Goal: Task Accomplishment & Management: Manage account settings

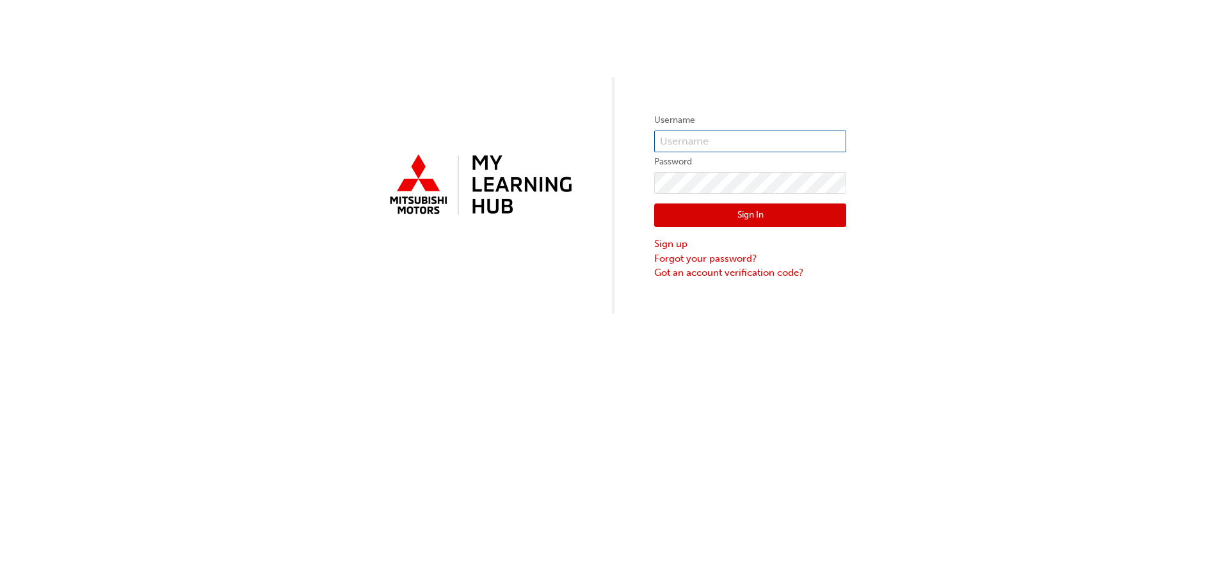
click at [754, 139] on input "text" at bounding box center [750, 142] width 192 height 22
type input "KAU86168F3"
click at [716, 213] on button "Sign In" at bounding box center [750, 216] width 192 height 24
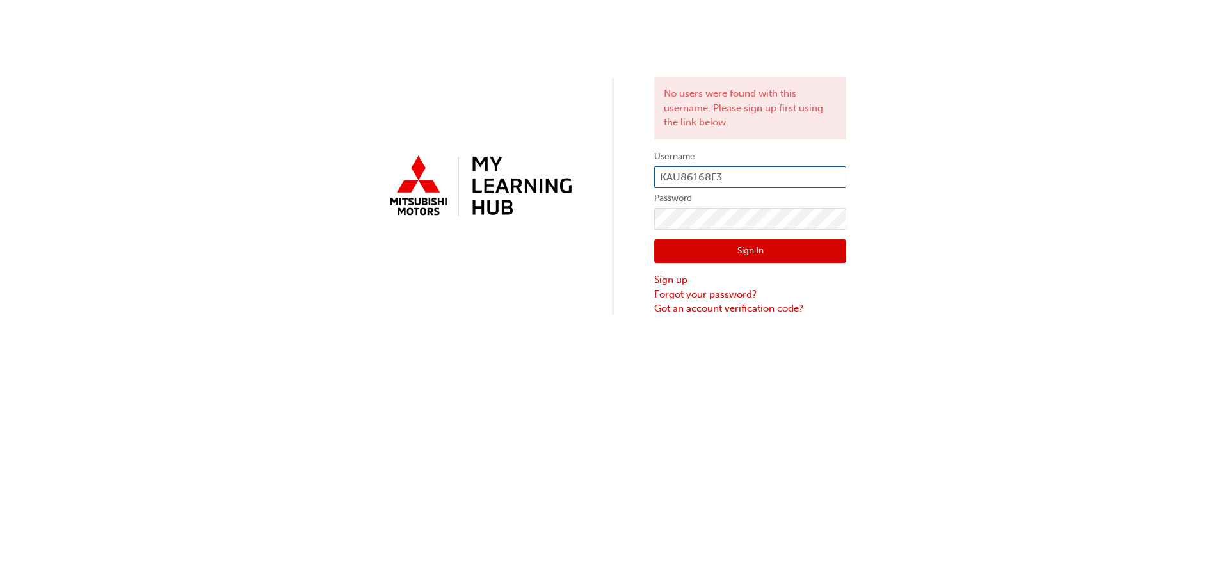
click at [753, 173] on input "KAU86168F3" at bounding box center [750, 177] width 192 height 22
click at [960, 149] on div "No users were found with this username. Please sign up first using the link bel…" at bounding box center [614, 158] width 1229 height 316
click at [776, 174] on input "KAU86168F3" at bounding box center [750, 177] width 192 height 22
click at [728, 194] on label "Password" at bounding box center [750, 198] width 192 height 15
click at [730, 186] on input "KAU86168F3" at bounding box center [750, 177] width 192 height 22
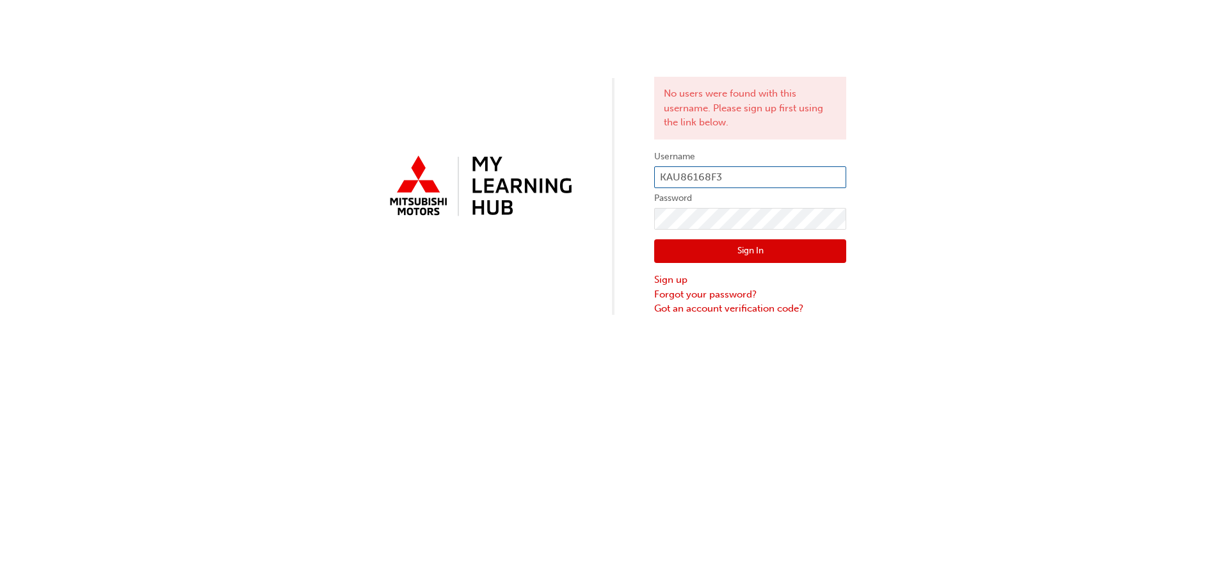
drag, startPoint x: 725, startPoint y: 171, endPoint x: 718, endPoint y: 171, distance: 7.0
click at [718, 171] on input "KAU86168F3" at bounding box center [750, 177] width 192 height 22
drag, startPoint x: 726, startPoint y: 171, endPoint x: 596, endPoint y: 171, distance: 129.9
click at [596, 171] on div "No users were found with this username. Please sign up first using the link bel…" at bounding box center [614, 158] width 1229 height 316
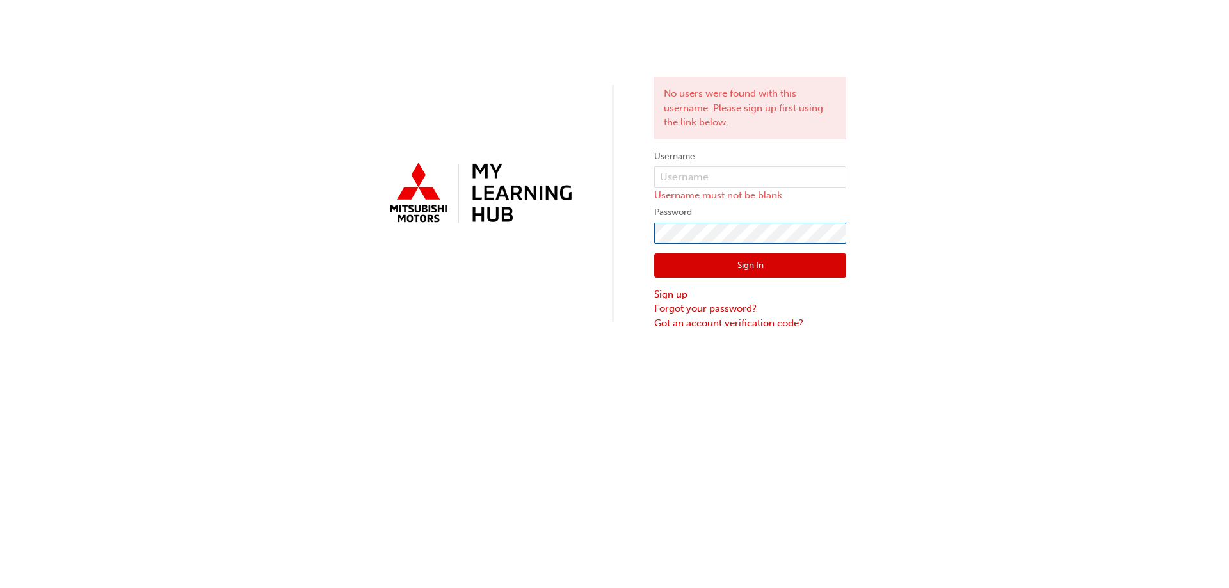
click at [614, 232] on div "No users were found with this username. Please sign up first using the link bel…" at bounding box center [614, 165] width 1229 height 330
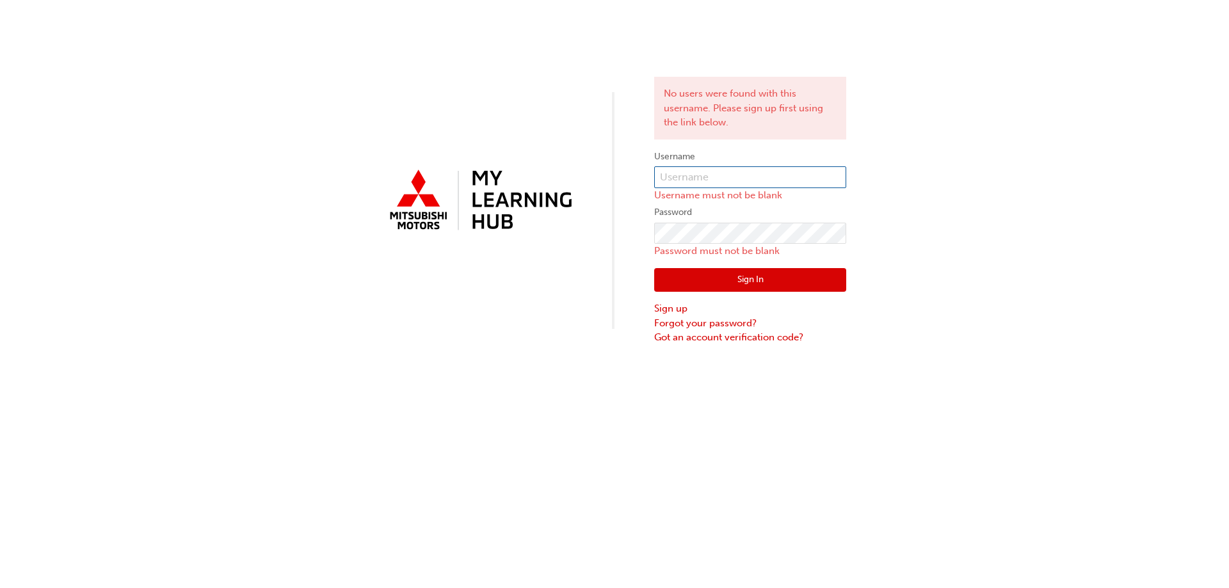
type input "0005961605"
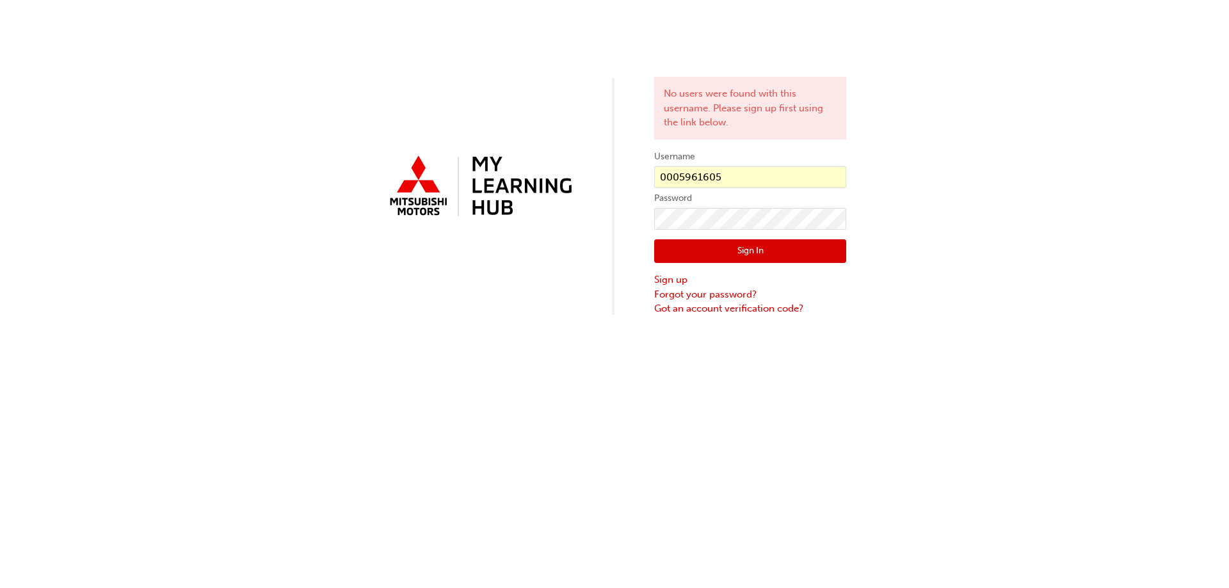
click at [900, 225] on div "No users were found with this username. Please sign up first using the link bel…" at bounding box center [614, 158] width 1229 height 316
click at [816, 252] on button "Sign In" at bounding box center [750, 251] width 192 height 24
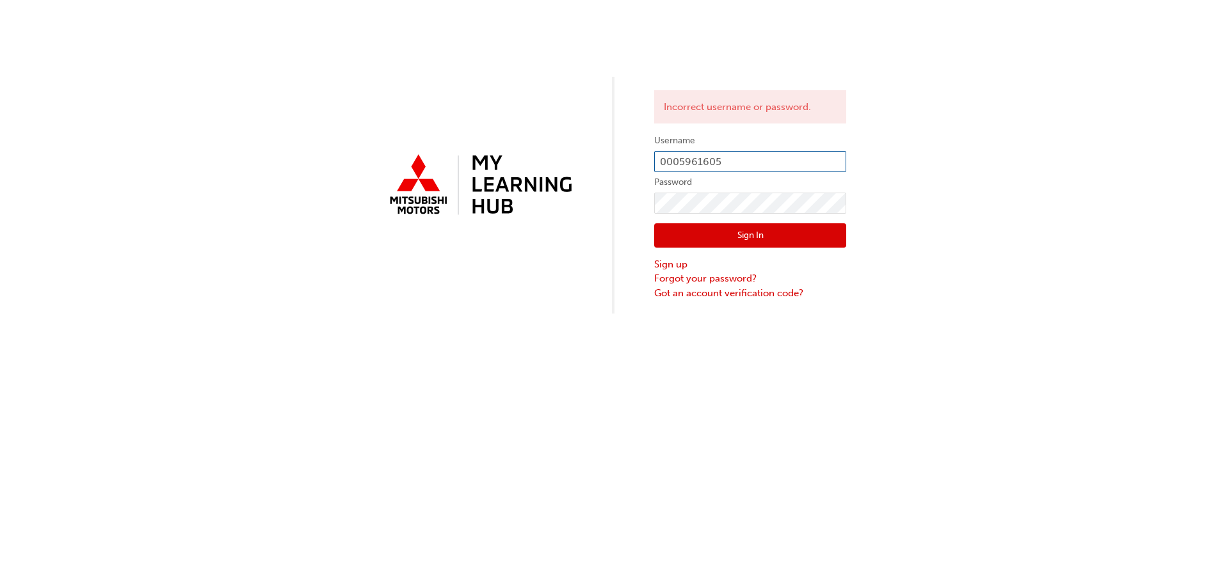
click at [741, 157] on input "0005961605" at bounding box center [750, 162] width 192 height 22
click at [732, 356] on div "Incorrect username or password. Username 0005961605 Password Sign In Sign up Fo…" at bounding box center [614, 294] width 1229 height 588
click at [730, 157] on input "0005961605" at bounding box center [750, 162] width 192 height 22
click at [735, 126] on div "Incorrect username or password. Username 0005961605 Password Sign In Sign up Fo…" at bounding box center [750, 195] width 192 height 211
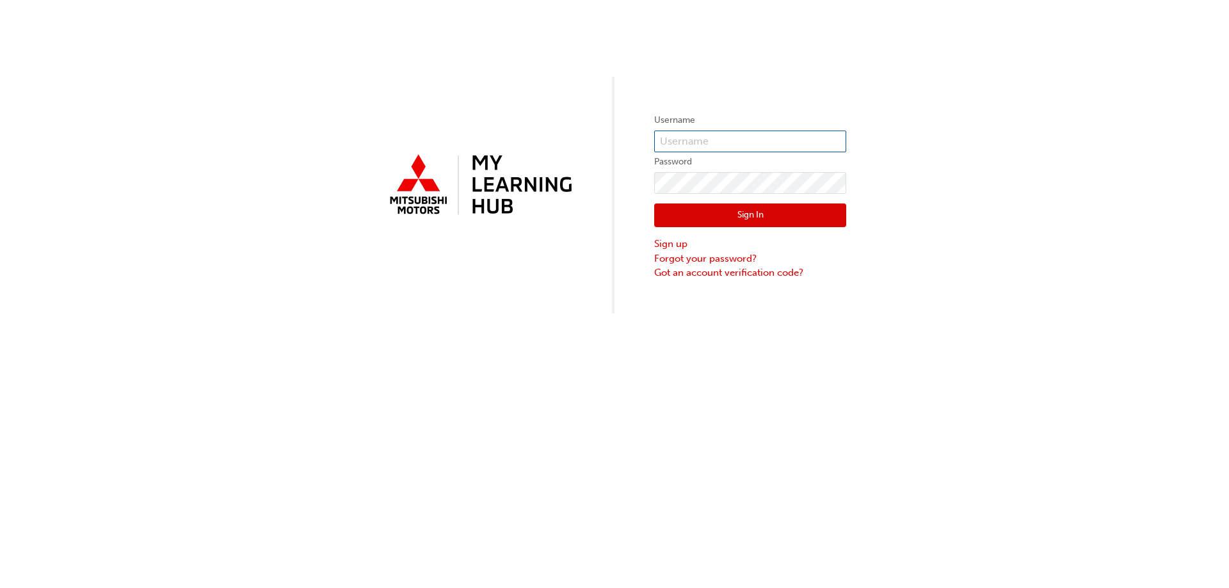
type input "0005961605"
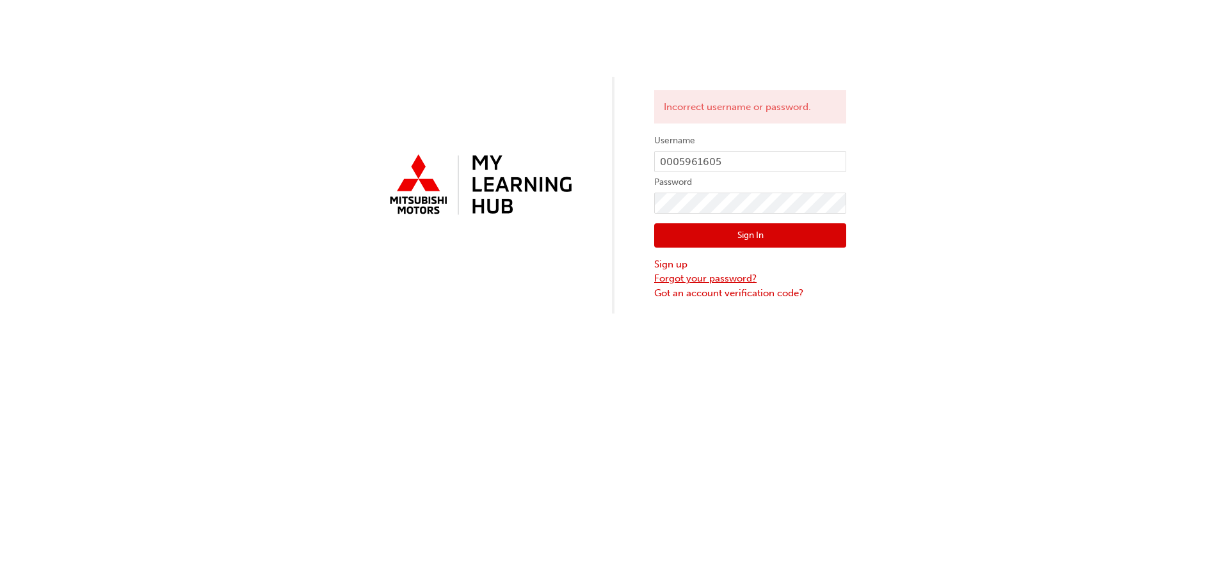
click at [679, 279] on link "Forgot your password?" at bounding box center [750, 278] width 192 height 15
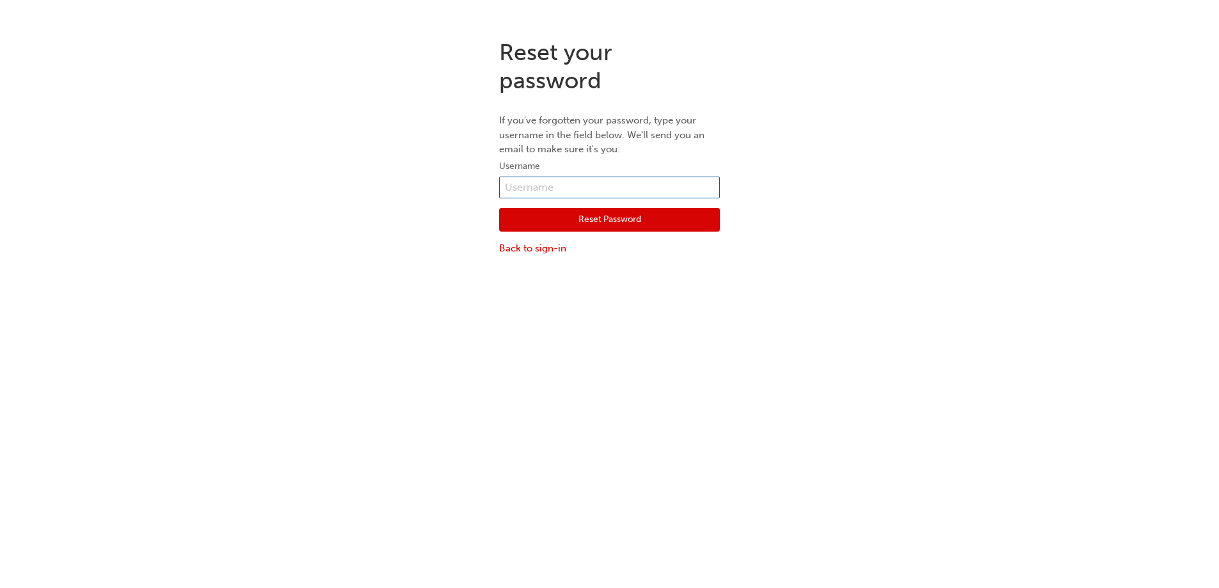
click at [611, 190] on input "text" at bounding box center [609, 188] width 221 height 22
click at [630, 182] on input "text" at bounding box center [609, 188] width 221 height 22
paste input "0005961605"
type input "0005961605"
click button "Reset Password" at bounding box center [609, 220] width 221 height 24
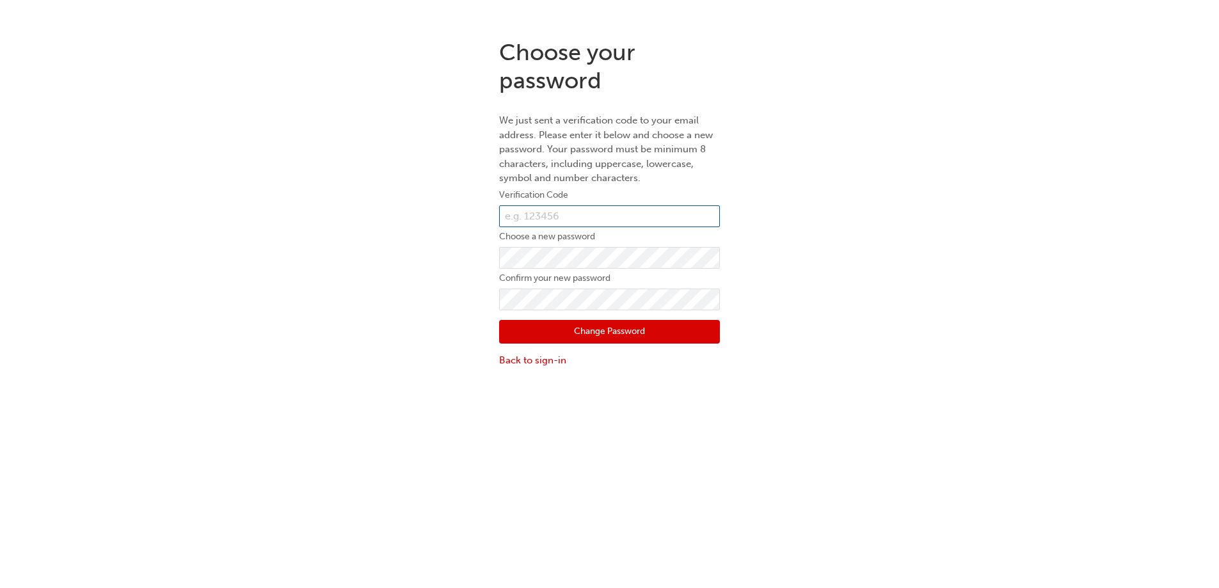
click at [571, 221] on input "text" at bounding box center [609, 216] width 221 height 22
click at [611, 221] on input "text" at bounding box center [609, 216] width 221 height 22
click at [557, 223] on input "text" at bounding box center [609, 216] width 221 height 22
paste input "820654"
type input "820654"
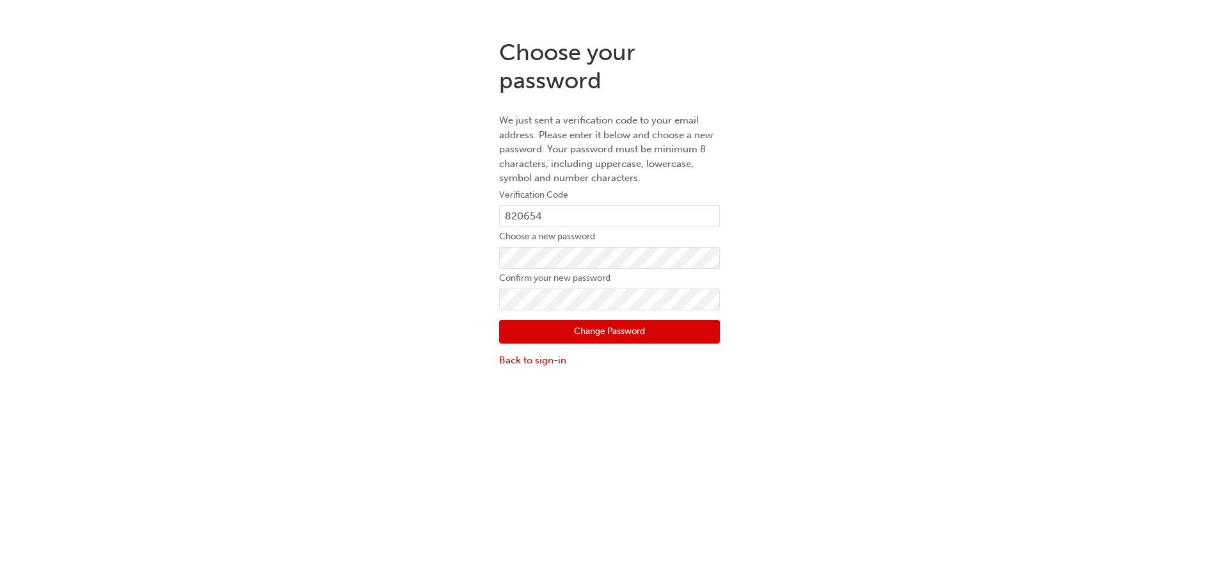
drag, startPoint x: 538, startPoint y: 335, endPoint x: 545, endPoint y: 335, distance: 7.1
click at [538, 335] on button "Change Password" at bounding box center [609, 332] width 221 height 24
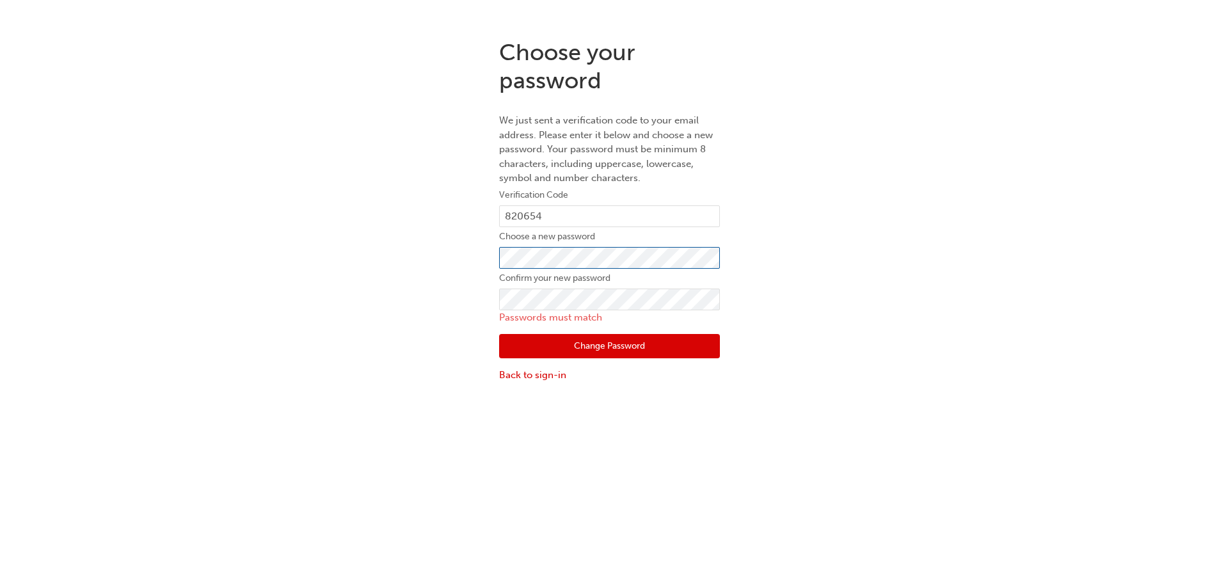
click at [444, 253] on div "Choose your password We just sent a verification code to your email address. Pl…" at bounding box center [609, 210] width 1219 height 363
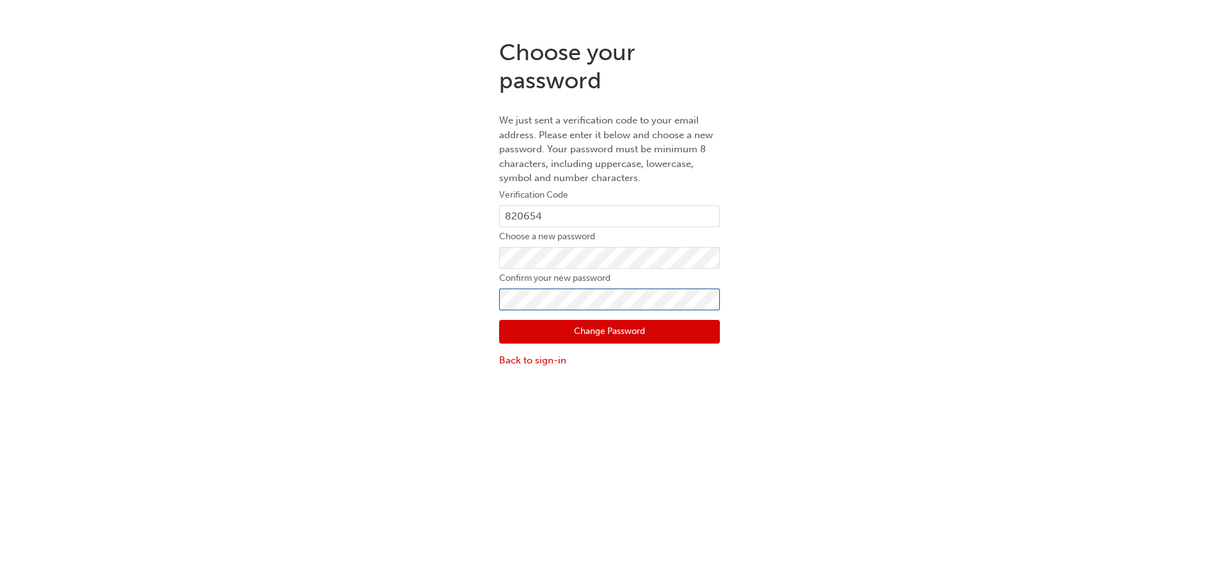
click at [454, 303] on div "Choose your password We just sent a verification code to your email address. Pl…" at bounding box center [609, 203] width 1219 height 349
click button "Change Password" at bounding box center [609, 332] width 221 height 24
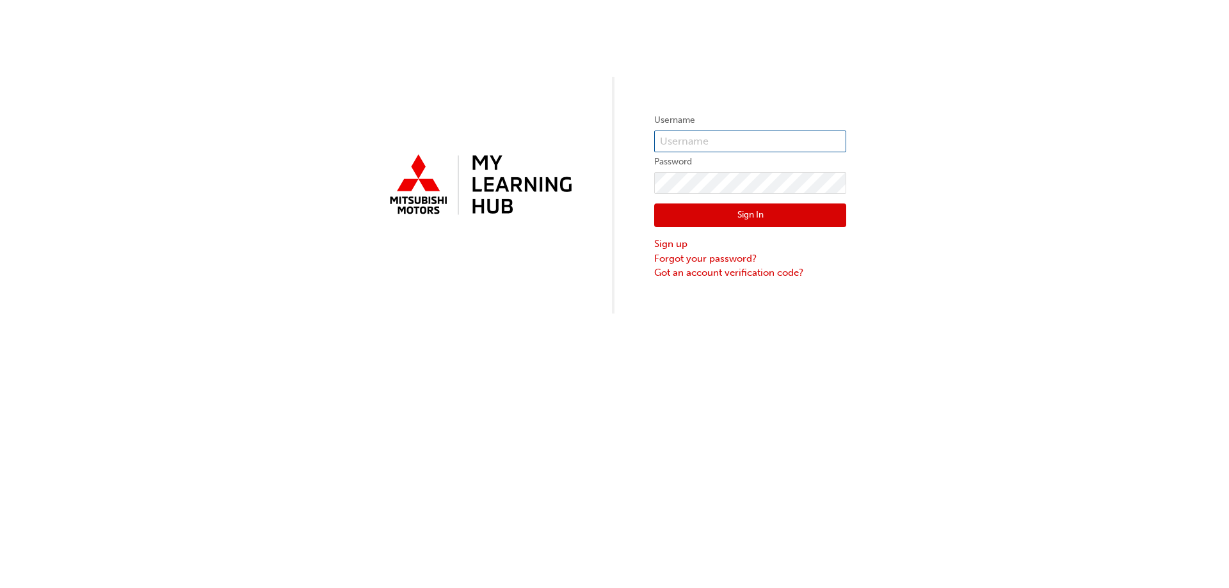
click at [758, 147] on input "text" at bounding box center [750, 142] width 192 height 22
drag, startPoint x: 627, startPoint y: 225, endPoint x: 651, endPoint y: 216, distance: 25.3
click at [627, 225] on div "Username Password Sign In Sign up Forgot your password? Got an account verifica…" at bounding box center [614, 157] width 1229 height 314
click at [703, 201] on div "Sign In Sign up Forgot your password? Got an account verification code?" at bounding box center [750, 237] width 192 height 86
click at [698, 135] on input "text" at bounding box center [750, 142] width 192 height 22
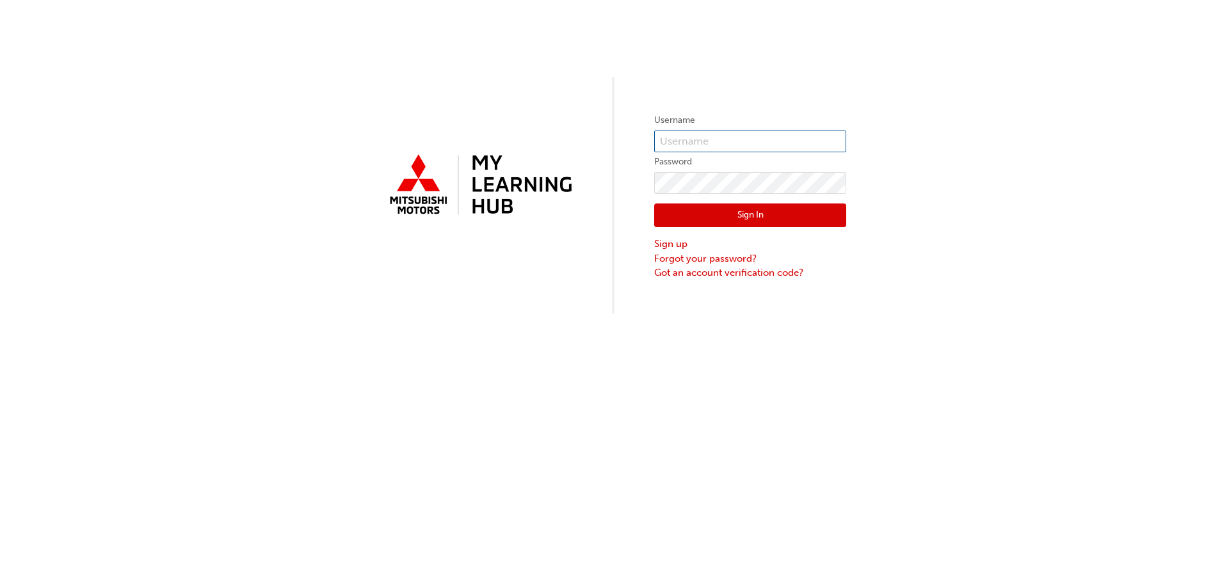
type input "0005961605"
click at [707, 210] on button "Sign In" at bounding box center [750, 216] width 192 height 24
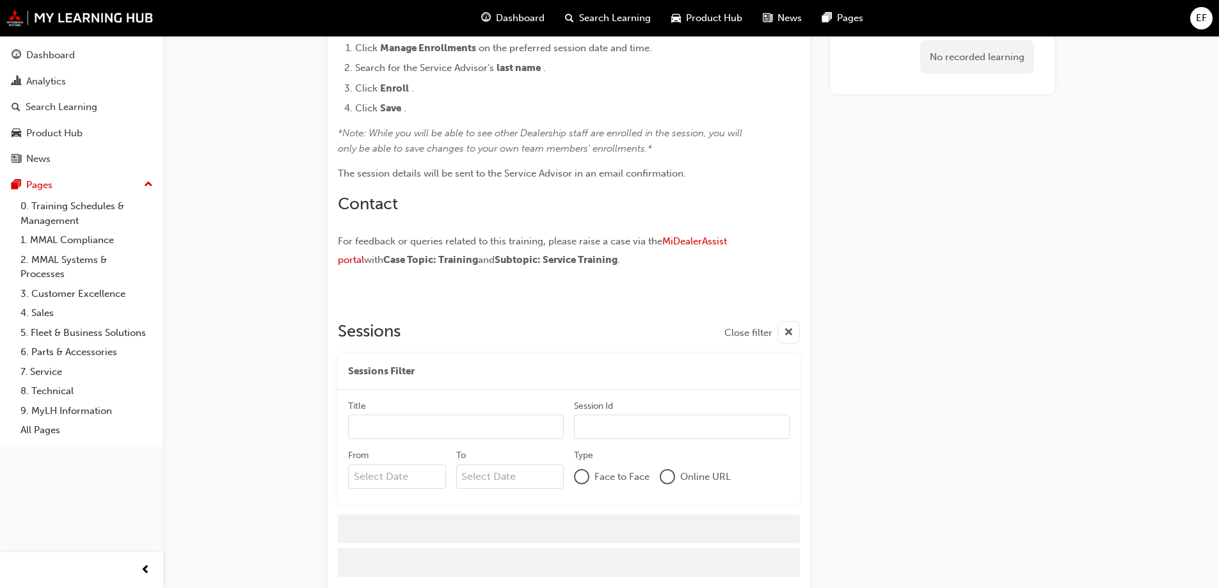
scroll to position [615, 0]
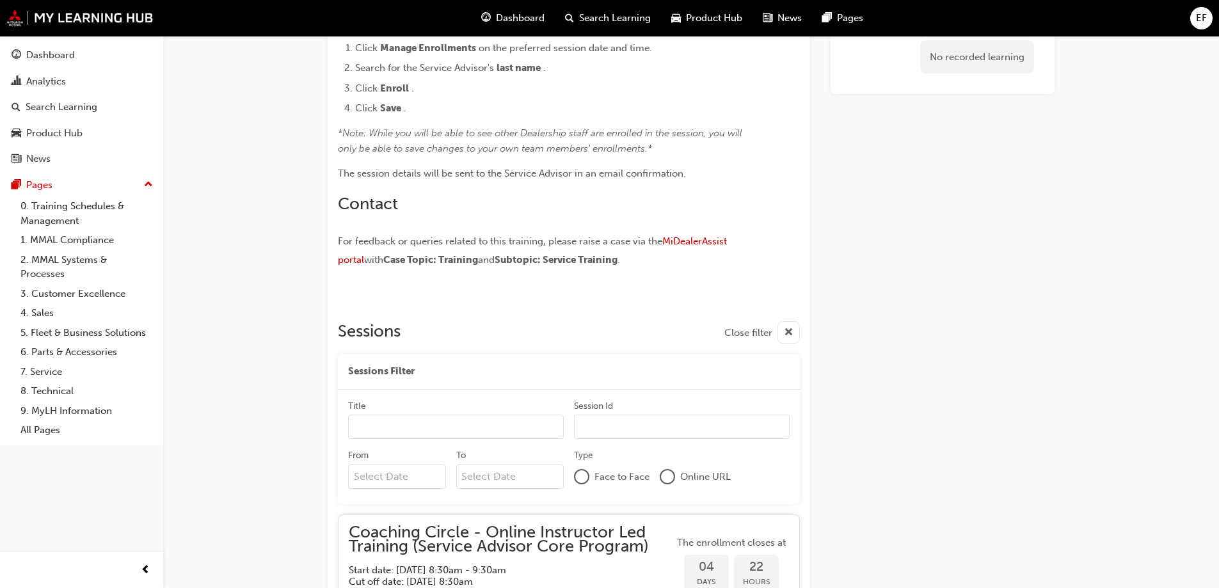
click at [435, 426] on input "Title" at bounding box center [456, 427] width 216 height 24
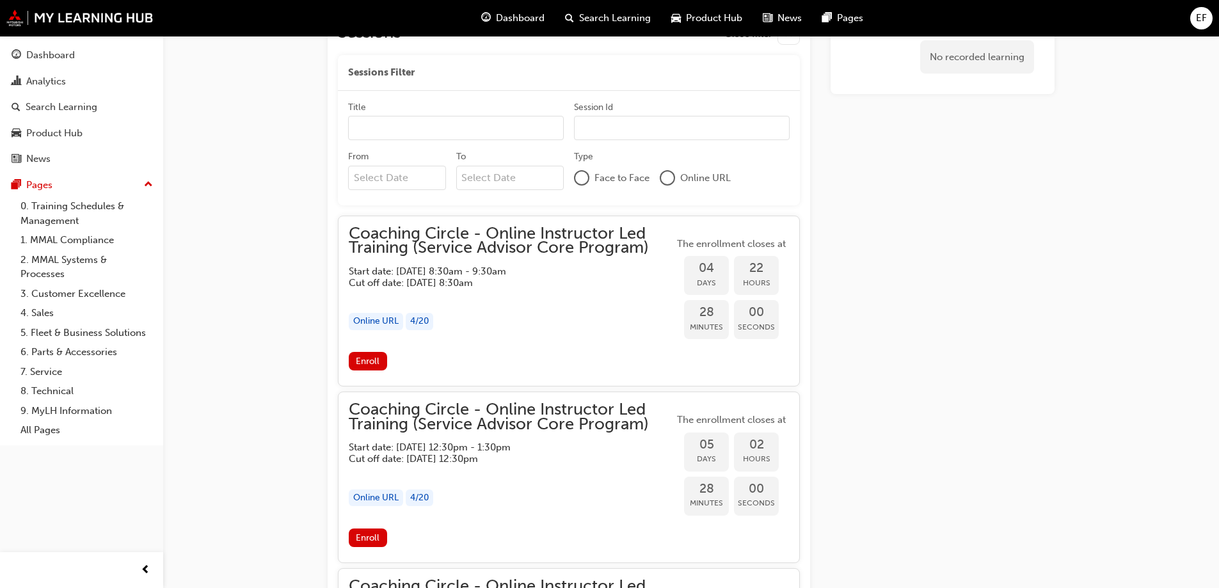
click at [524, 292] on div "button" at bounding box center [511, 296] width 325 height 15
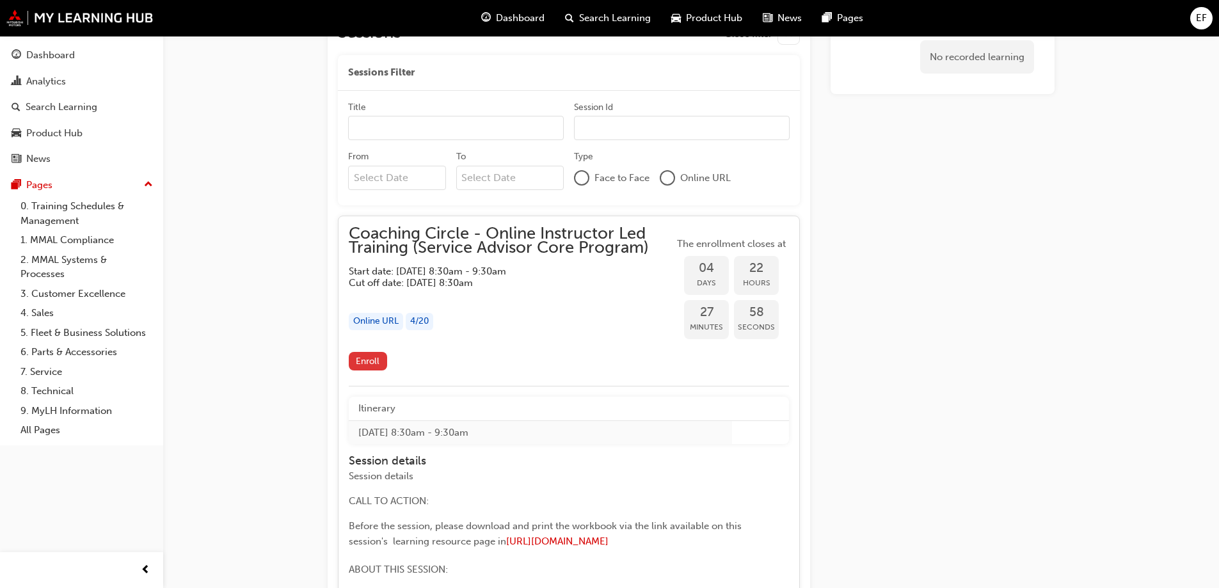
click at [362, 360] on span "Enroll" at bounding box center [368, 361] width 24 height 11
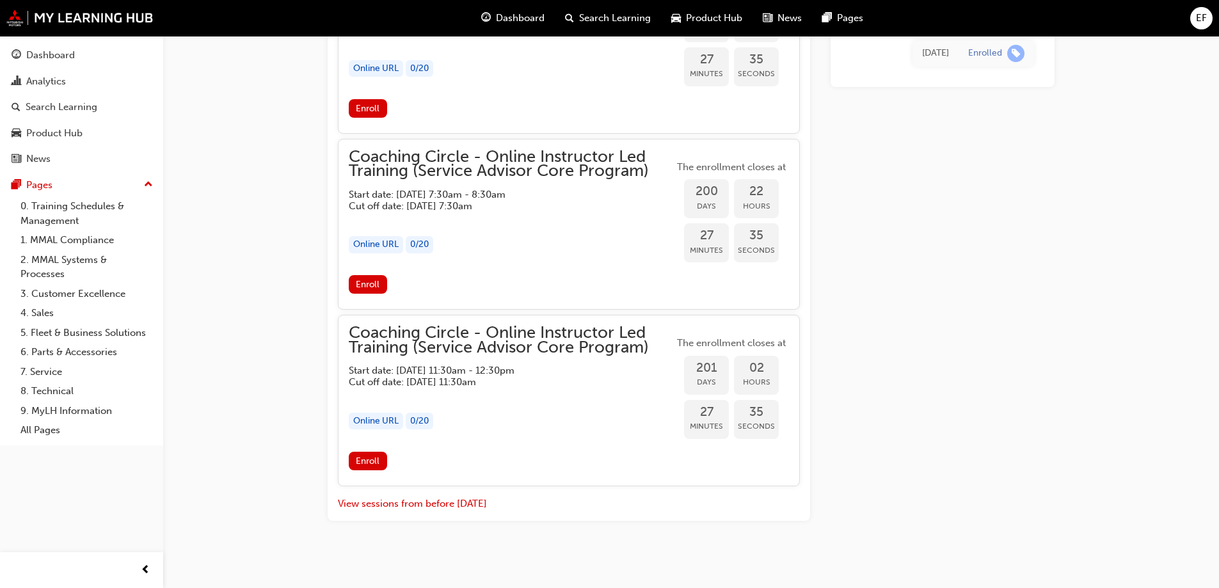
scroll to position [2407, 0]
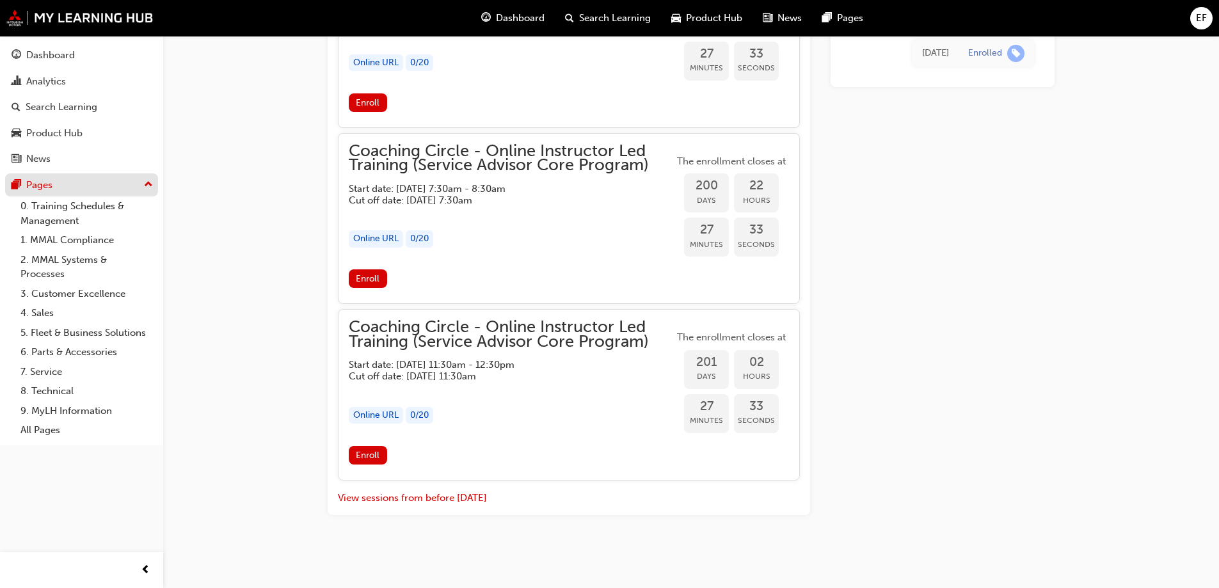
click at [28, 182] on div "Pages" at bounding box center [39, 185] width 26 height 15
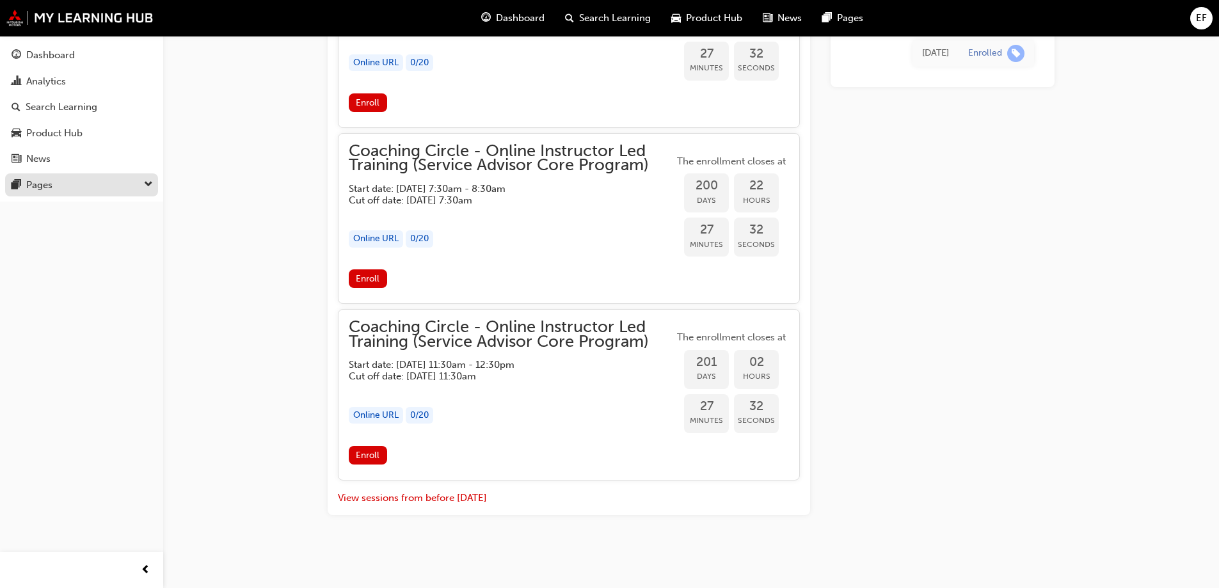
click at [72, 187] on div "Pages" at bounding box center [82, 185] width 140 height 16
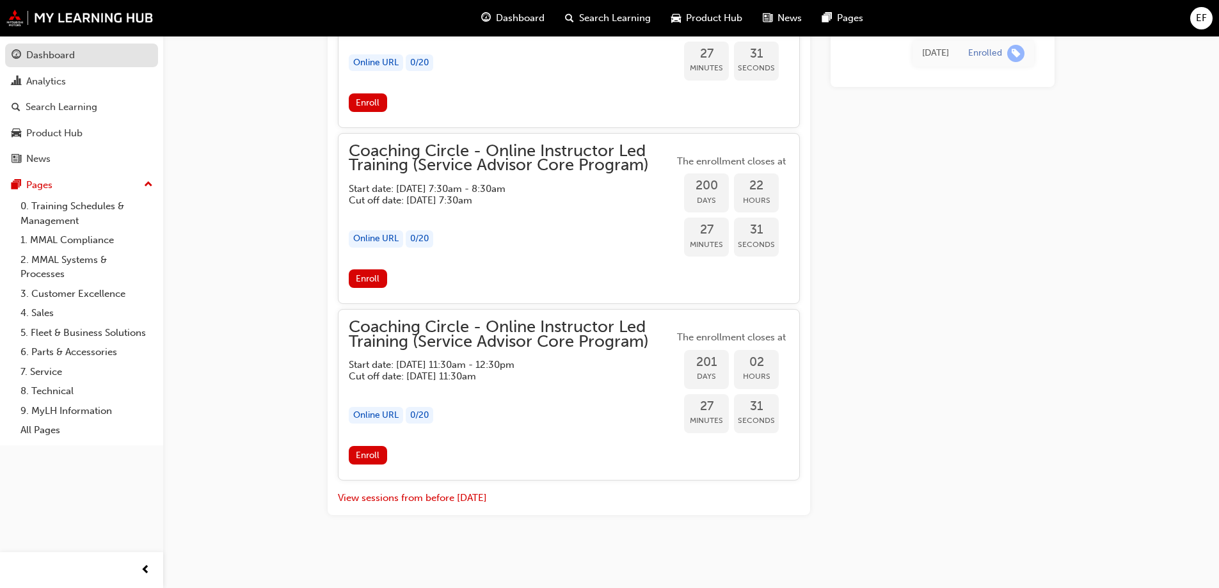
click at [54, 64] on link "Dashboard" at bounding box center [81, 56] width 153 height 24
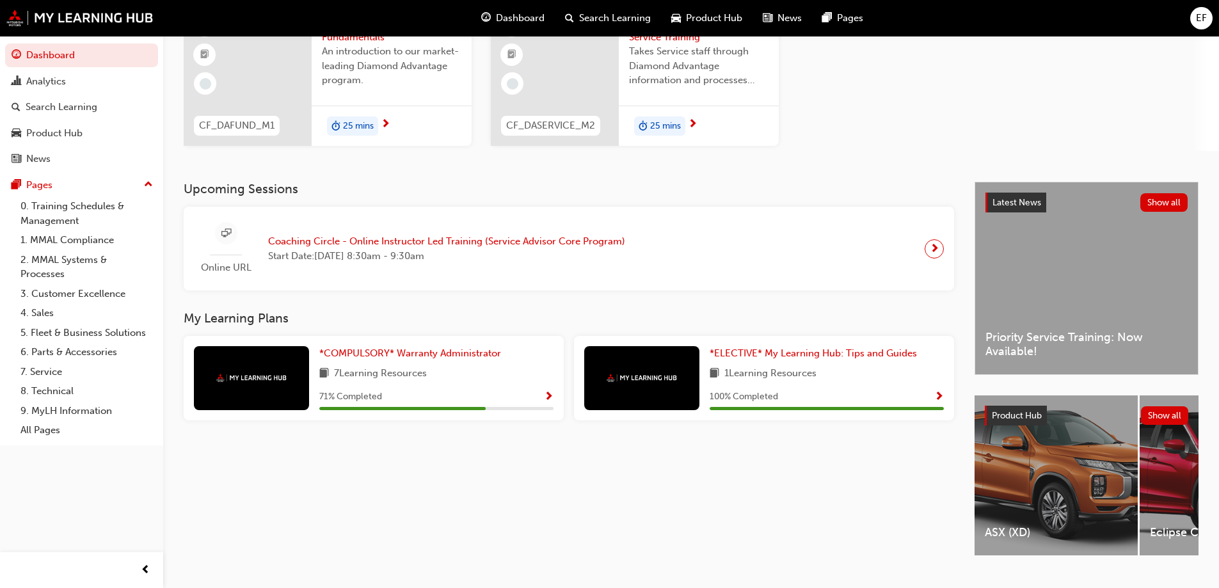
scroll to position [157, 0]
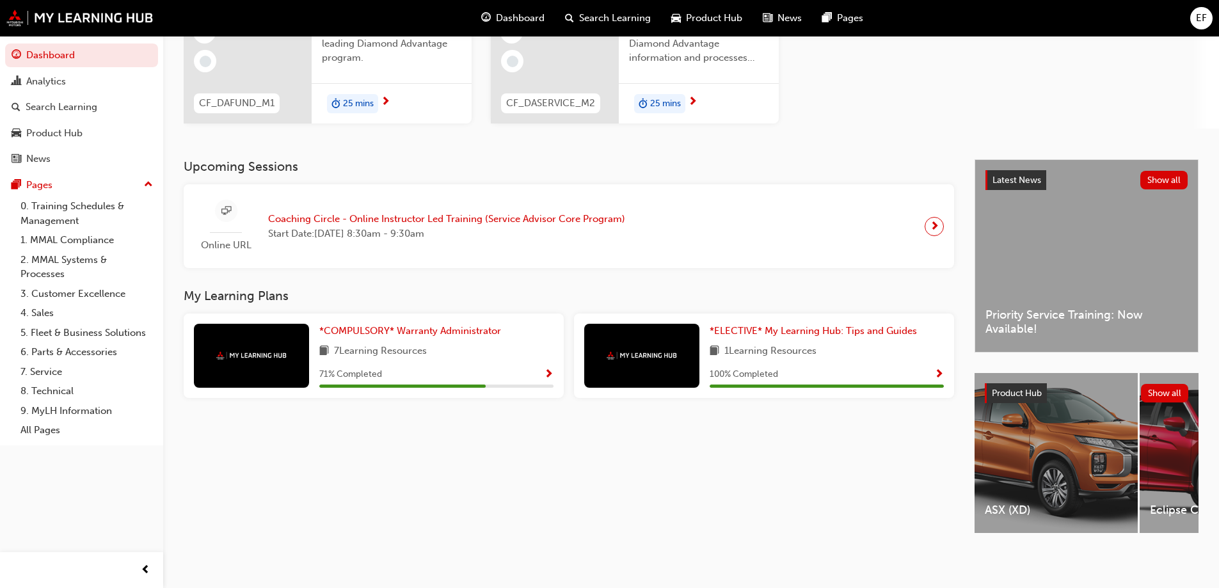
click at [549, 369] on span "Show Progress" at bounding box center [549, 375] width 10 height 12
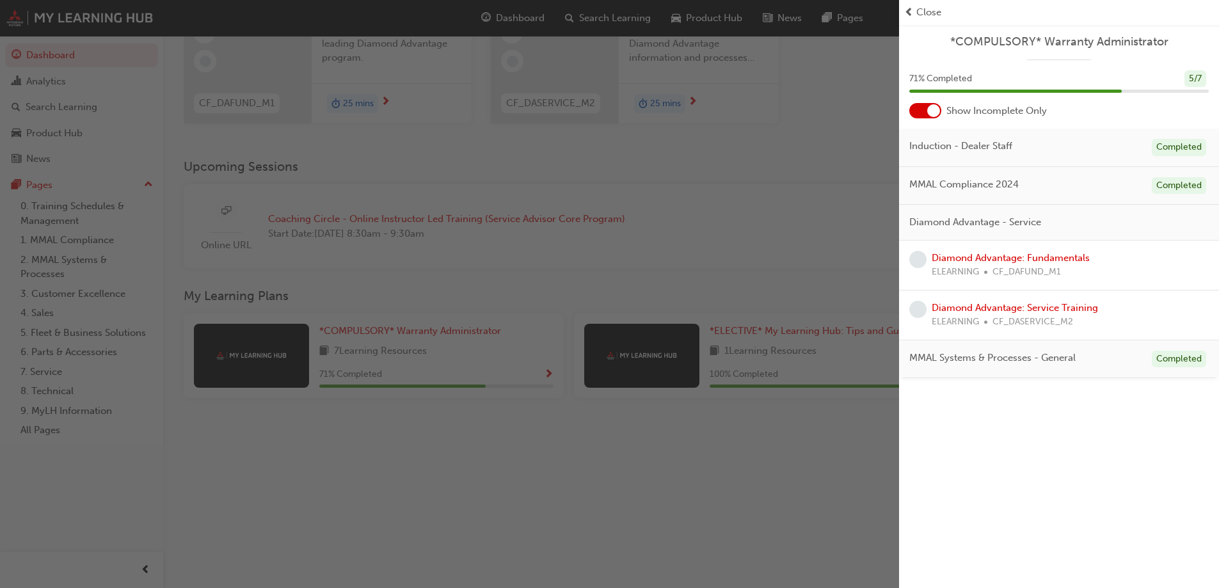
click at [982, 195] on div "MMAL Compliance 2024 Completed" at bounding box center [1059, 186] width 320 height 38
click at [955, 187] on span "MMAL Compliance 2024" at bounding box center [963, 184] width 109 height 15
click at [1019, 183] on div "MMAL Compliance 2024 Completed" at bounding box center [1059, 186] width 320 height 38
click at [1063, 147] on div "Induction - Dealer Staff Completed" at bounding box center [1059, 148] width 320 height 38
click at [1061, 185] on div "MMAL Compliance 2024 Completed" at bounding box center [1059, 186] width 320 height 38
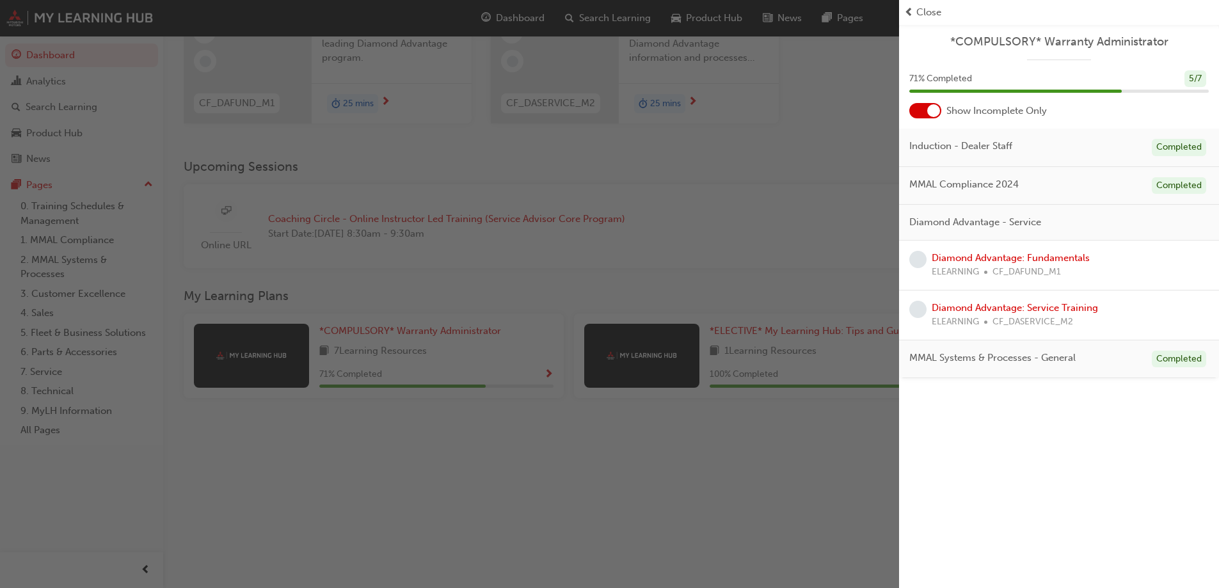
click at [1011, 351] on span "MMAL Systems & Processes - General" at bounding box center [992, 358] width 166 height 15
click at [1177, 147] on div "Completed" at bounding box center [1179, 147] width 54 height 17
click at [1187, 180] on div "Completed" at bounding box center [1179, 185] width 54 height 17
click at [1172, 372] on div "MMAL Systems & Processes - General Completed" at bounding box center [1059, 359] width 320 height 38
click at [1181, 362] on div "Completed" at bounding box center [1179, 359] width 54 height 17
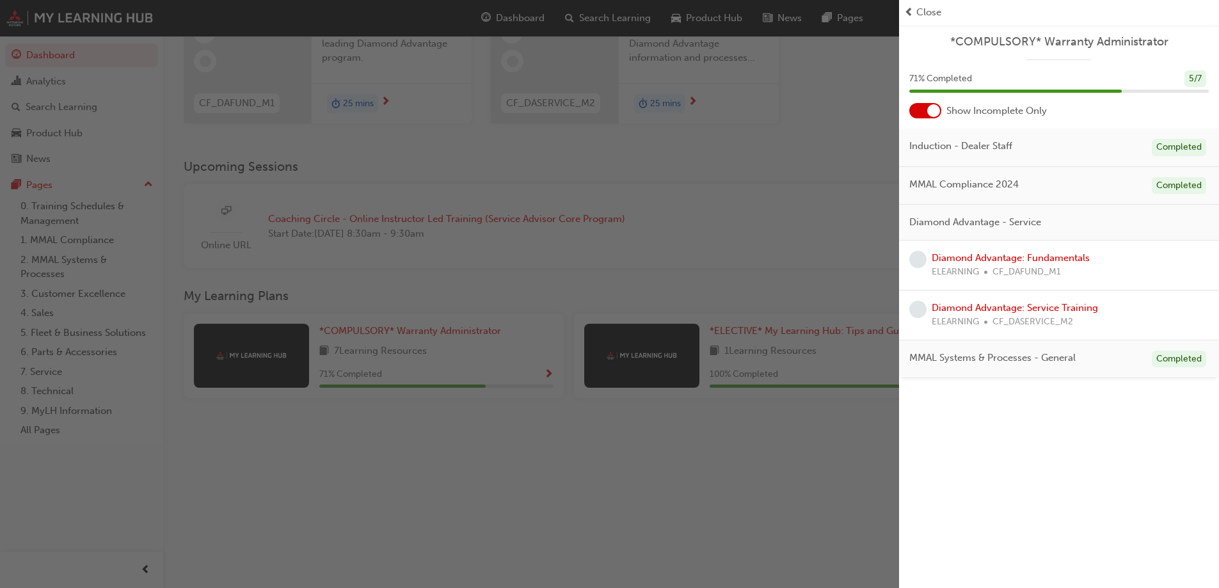
click at [913, 140] on span "Induction - Dealer Staff" at bounding box center [960, 146] width 103 height 15
click at [931, 215] on span "Diamond Advantage - Service" at bounding box center [975, 222] width 132 height 15
click at [934, 184] on span "MMAL Compliance 2024" at bounding box center [963, 184] width 109 height 15
drag, startPoint x: 1032, startPoint y: 193, endPoint x: 907, endPoint y: 193, distance: 125.4
click at [906, 193] on div "MMAL Compliance 2024 Completed" at bounding box center [1059, 186] width 320 height 38
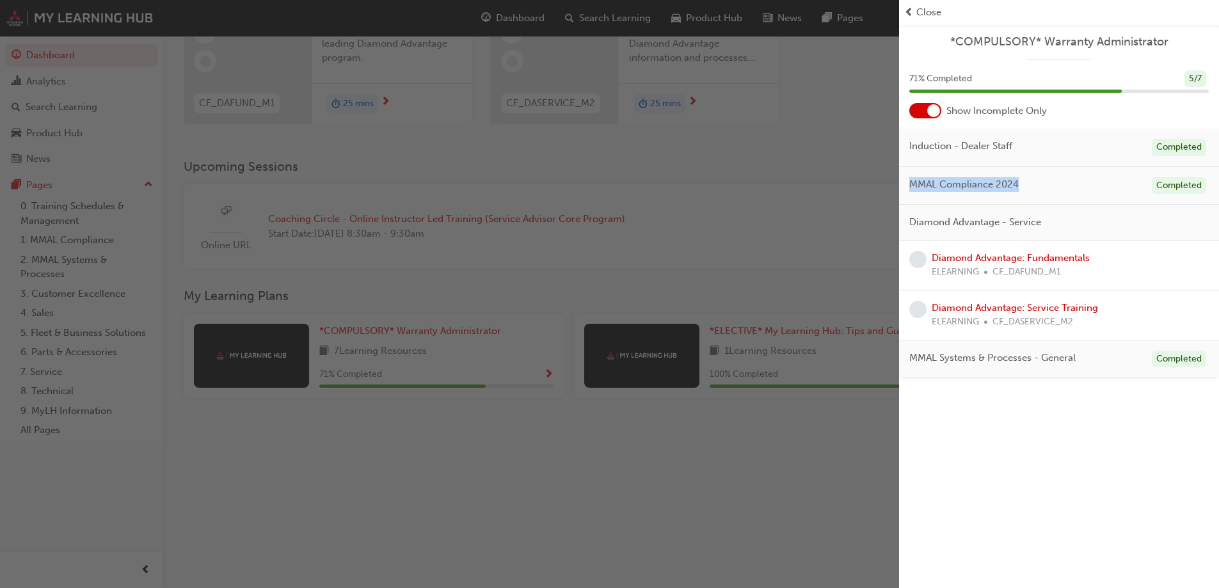
click at [1073, 190] on div "MMAL Compliance 2024 Completed" at bounding box center [1059, 186] width 320 height 38
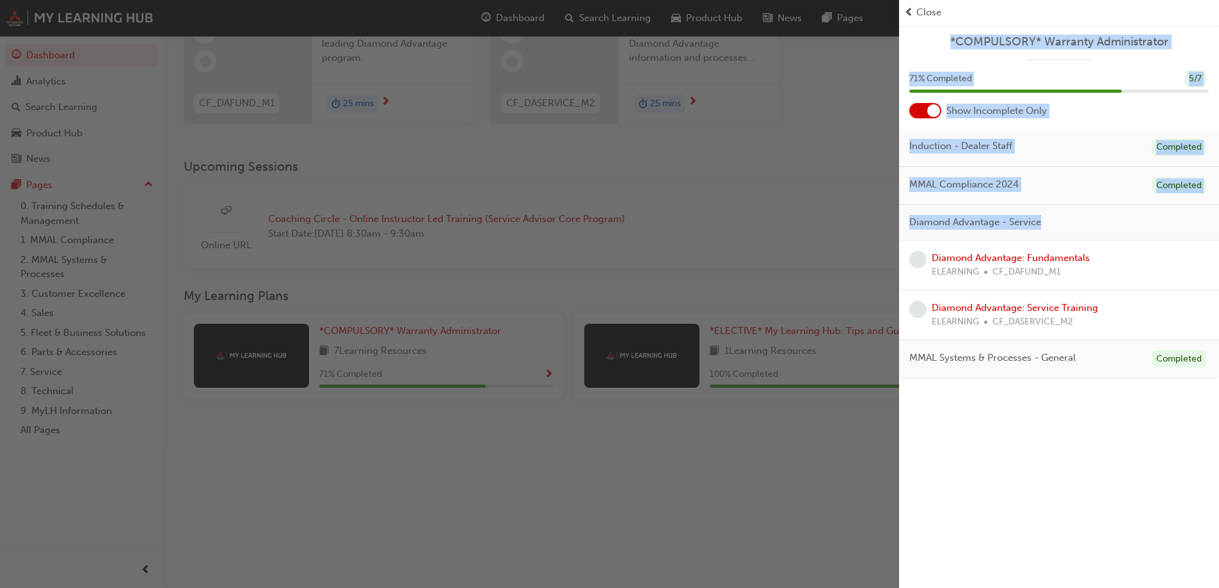
drag, startPoint x: 973, startPoint y: 226, endPoint x: 772, endPoint y: 231, distance: 201.0
click at [772, 231] on div "*COMPULSORY* Warranty Administrator 71 % Completed 5 / 7 Show Incomplete Only I…" at bounding box center [609, 294] width 1219 height 588
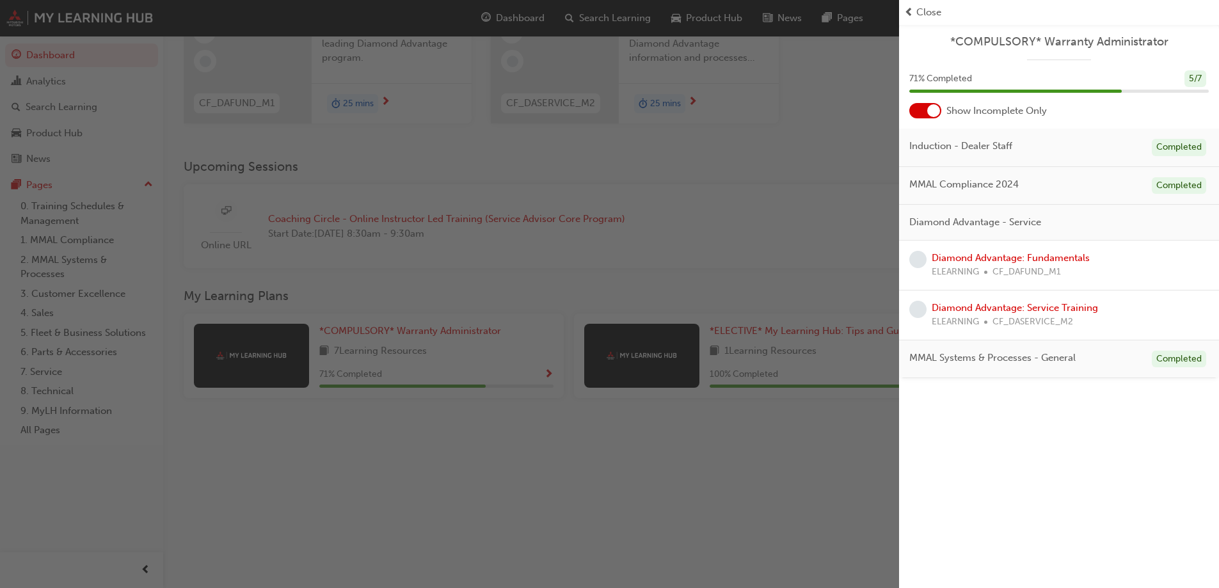
click at [1007, 420] on div "*COMPULSORY* Warranty Administrator 71 % Completed 5 / 7 Show Incomplete Only I…" at bounding box center [1059, 294] width 320 height 588
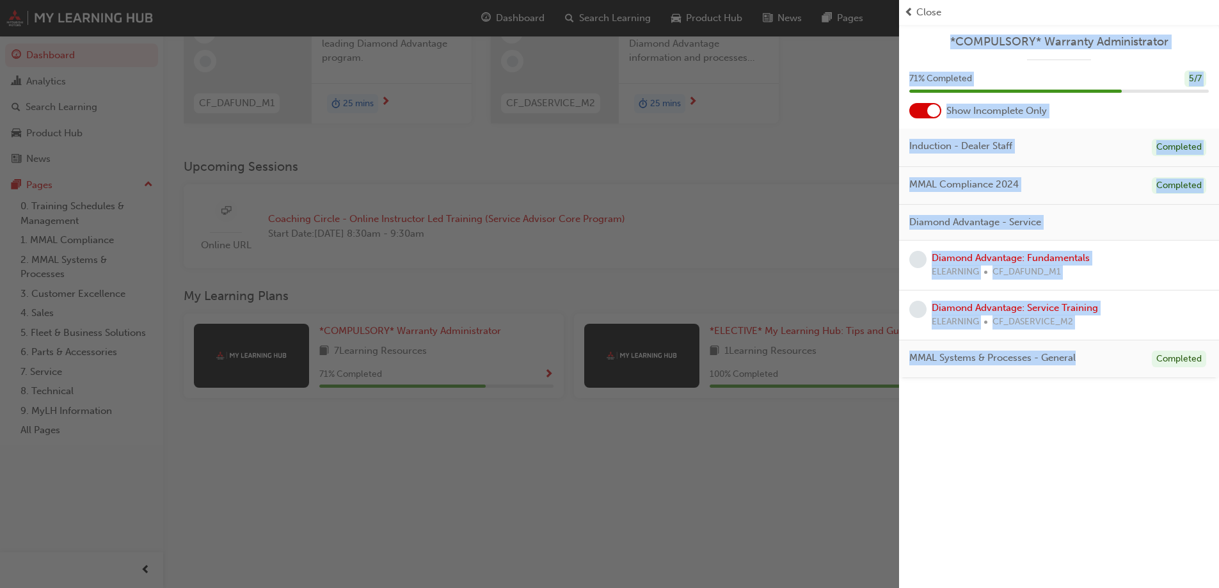
drag, startPoint x: 1012, startPoint y: 366, endPoint x: 902, endPoint y: 415, distance: 120.9
click at [820, 366] on div "*COMPULSORY* Warranty Administrator 71 % Completed 5 / 7 Show Incomplete Only I…" at bounding box center [609, 294] width 1219 height 588
click at [1013, 433] on div "*COMPULSORY* Warranty Administrator 71 % Completed 5 / 7 Show Incomplete Only I…" at bounding box center [1059, 294] width 320 height 588
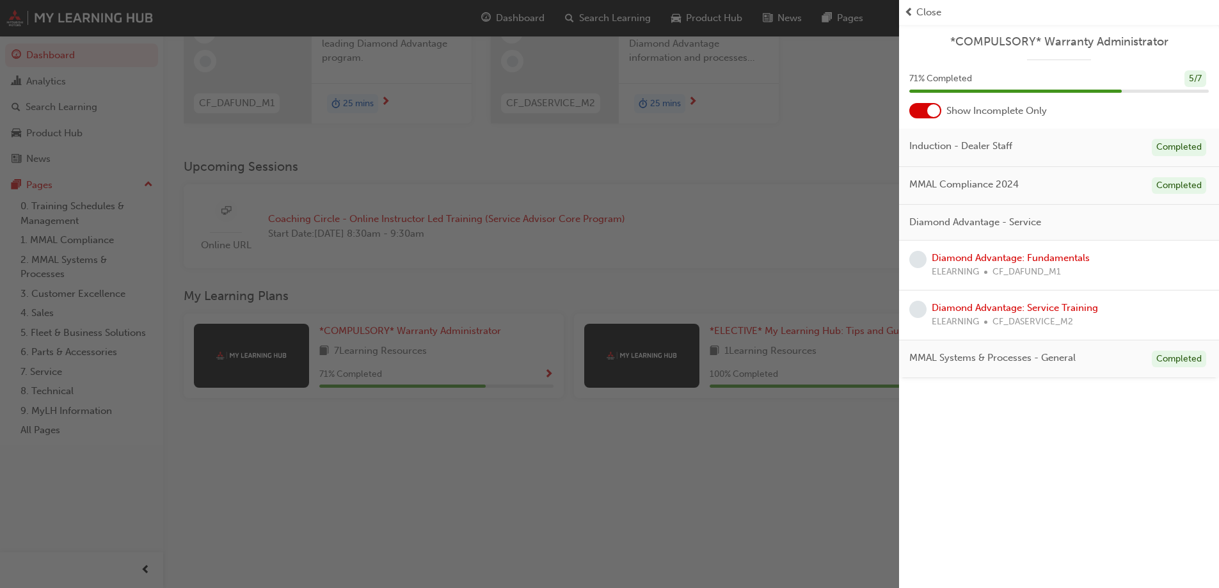
scroll to position [0, 0]
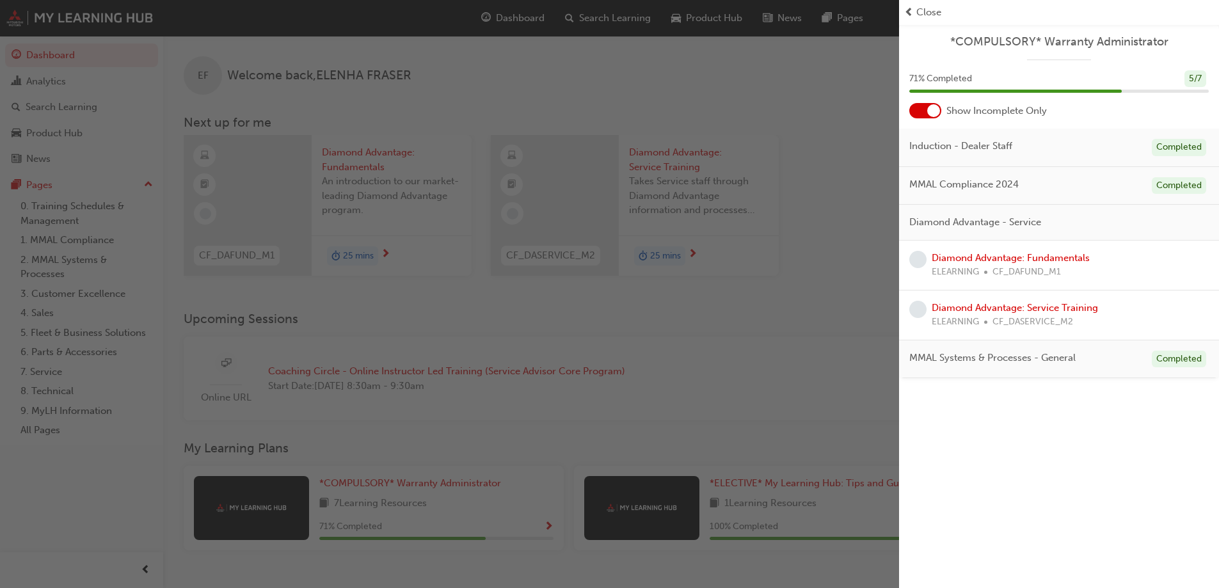
click at [832, 309] on div "button" at bounding box center [449, 294] width 899 height 588
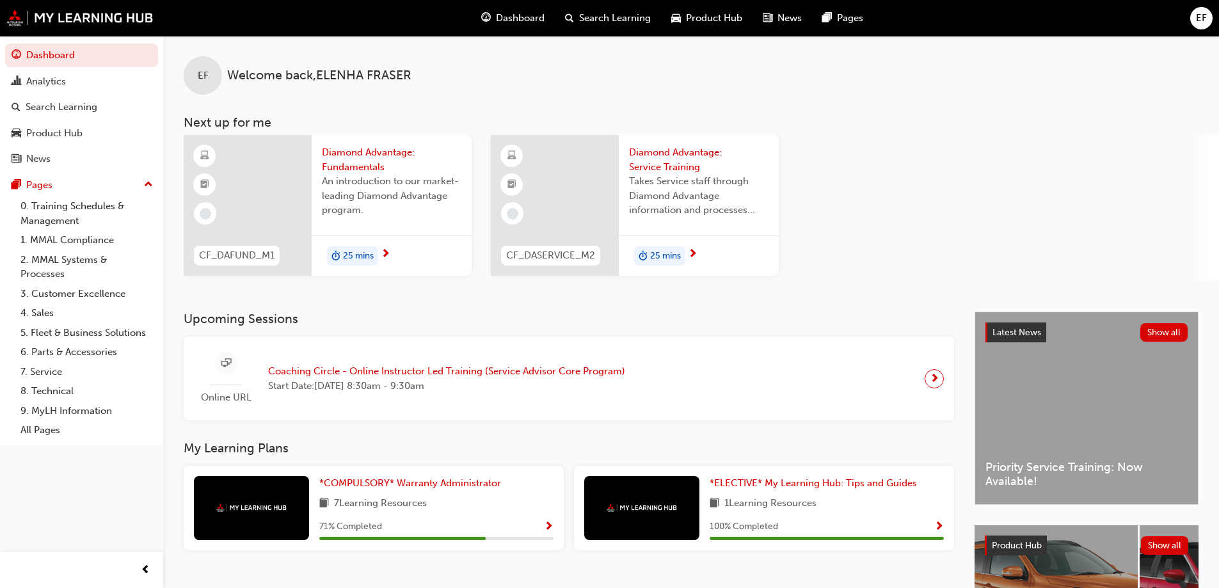
click at [991, 170] on div "CF_DAFUND_M1 Diamond Advantage: Fundamentals An introduction to our market-lead…" at bounding box center [701, 208] width 1035 height 146
